Goal: Task Accomplishment & Management: Use online tool/utility

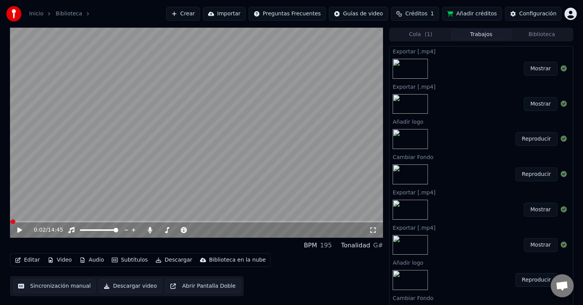
click at [62, 259] on button "Video" at bounding box center [60, 259] width 30 height 11
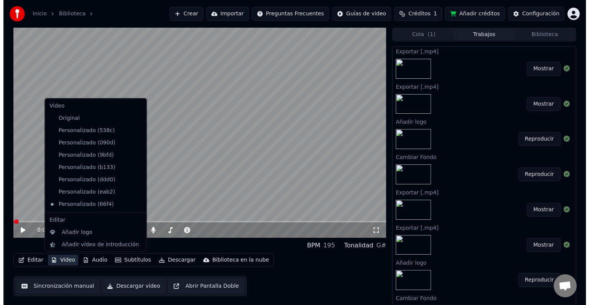
scroll to position [25, 0]
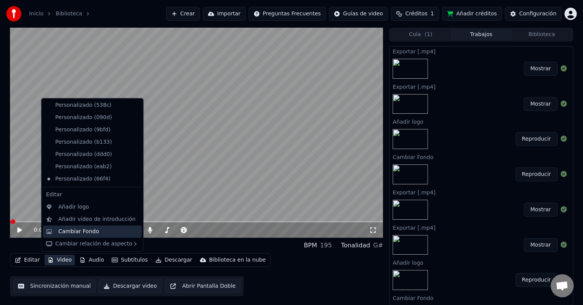
click at [84, 231] on div "Cambiar Fondo" at bounding box center [78, 232] width 41 height 8
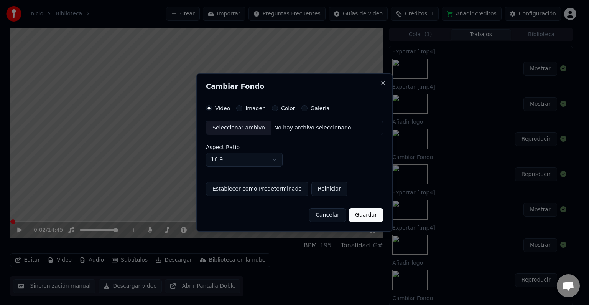
click at [243, 108] on div "Imagen" at bounding box center [251, 108] width 30 height 6
click at [241, 111] on button "Imagen" at bounding box center [239, 108] width 6 height 6
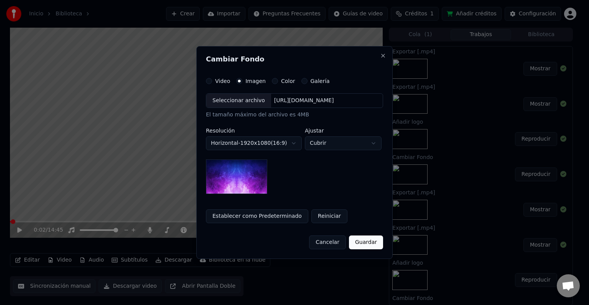
click at [241, 97] on div "Seleccionar archivo" at bounding box center [238, 101] width 65 height 14
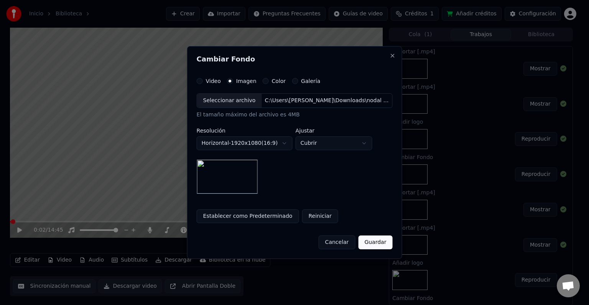
click at [372, 243] on button "Guardar" at bounding box center [375, 242] width 34 height 14
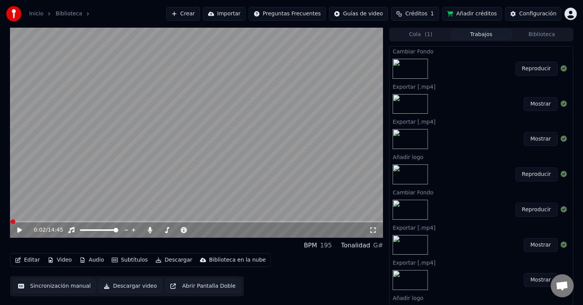
click at [529, 67] on button "Reproducir" at bounding box center [536, 69] width 42 height 14
click at [162, 123] on video at bounding box center [196, 133] width 373 height 210
click at [19, 229] on icon at bounding box center [25, 230] width 18 height 6
click at [58, 259] on button "Video" at bounding box center [60, 259] width 30 height 11
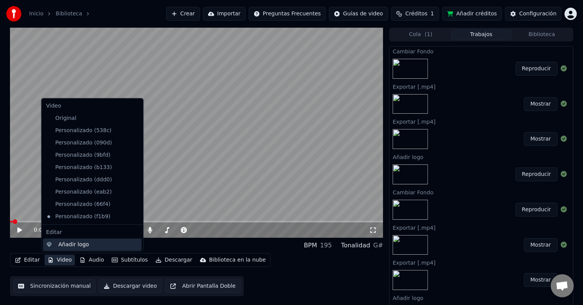
click at [78, 246] on div "Añadir logo" at bounding box center [73, 245] width 31 height 8
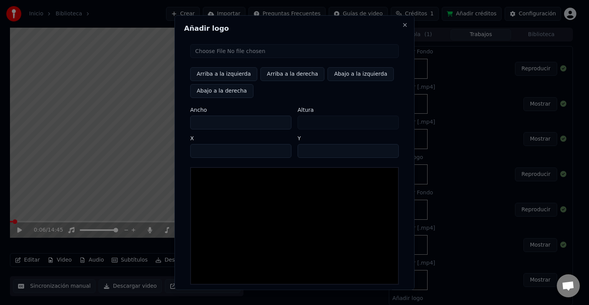
click at [211, 52] on input "file" at bounding box center [294, 51] width 209 height 14
type input "**********"
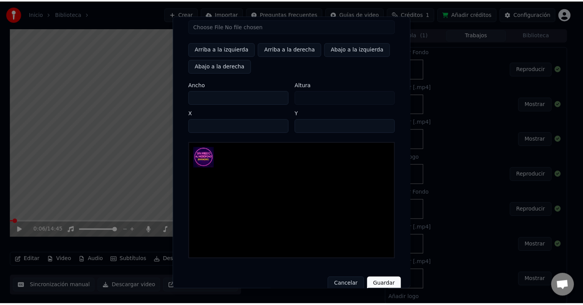
scroll to position [36, 0]
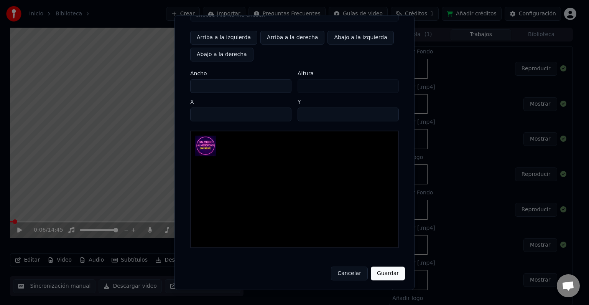
click at [388, 274] on button "Guardar" at bounding box center [388, 273] width 34 height 14
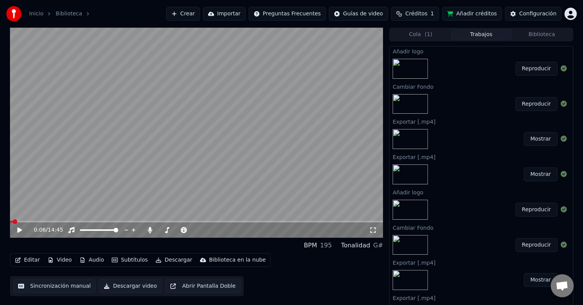
click at [493, 66] on div "Reproducir" at bounding box center [480, 69] width 183 height 26
click at [166, 259] on button "Descargar" at bounding box center [173, 259] width 43 height 11
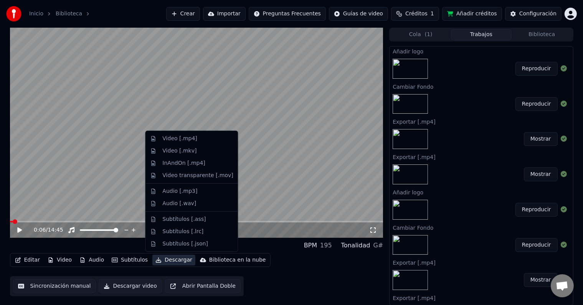
click at [523, 69] on button "Reproducir" at bounding box center [536, 69] width 42 height 14
click at [170, 262] on button "Descargar" at bounding box center [173, 259] width 43 height 11
click at [178, 139] on div "Video [.mp4]" at bounding box center [179, 139] width 35 height 8
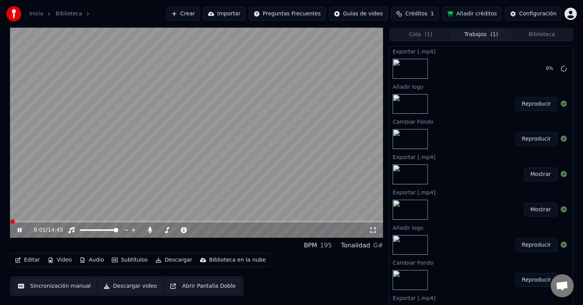
click at [20, 229] on icon at bounding box center [25, 230] width 18 height 6
click at [536, 71] on button "Mostrar" at bounding box center [541, 69] width 34 height 14
